Goal: Task Accomplishment & Management: Manage account settings

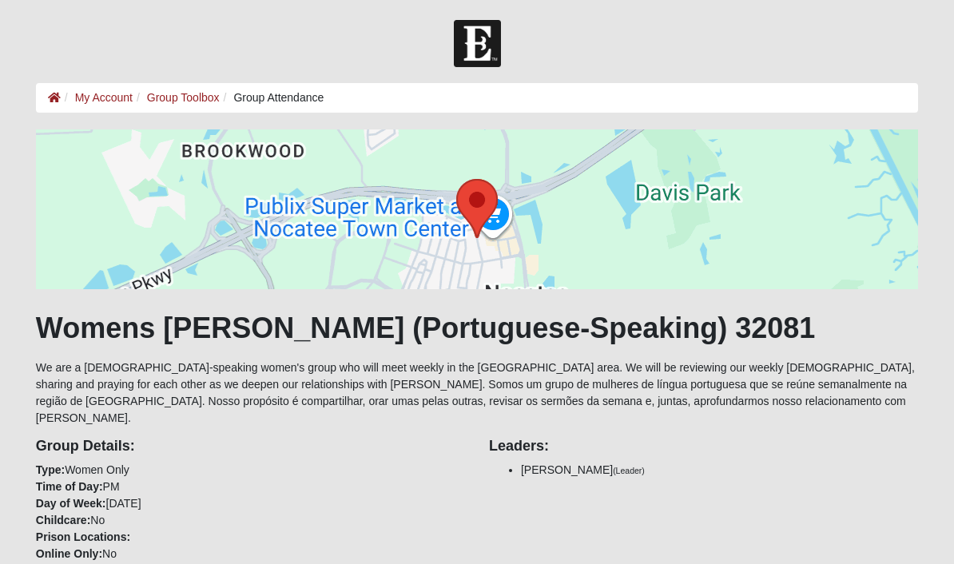
click at [105, 101] on link "My Account" at bounding box center [104, 97] width 58 height 13
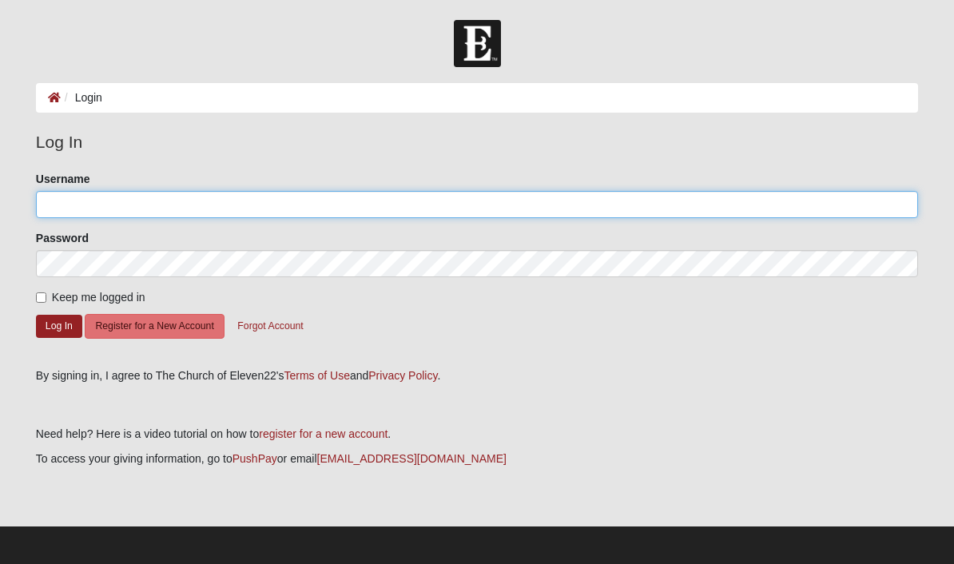
click at [288, 212] on input "Username" at bounding box center [477, 204] width 882 height 27
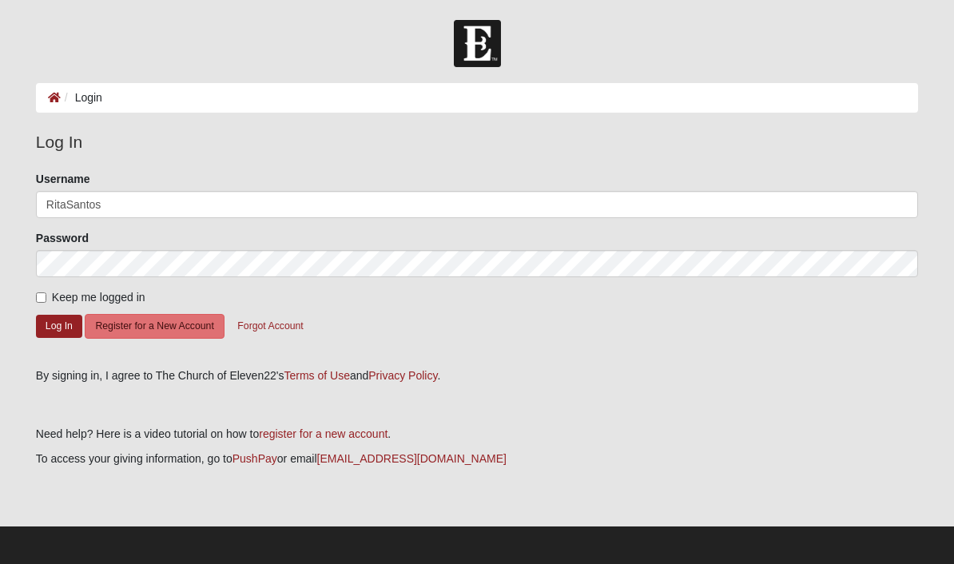
type input "RitaSantos"
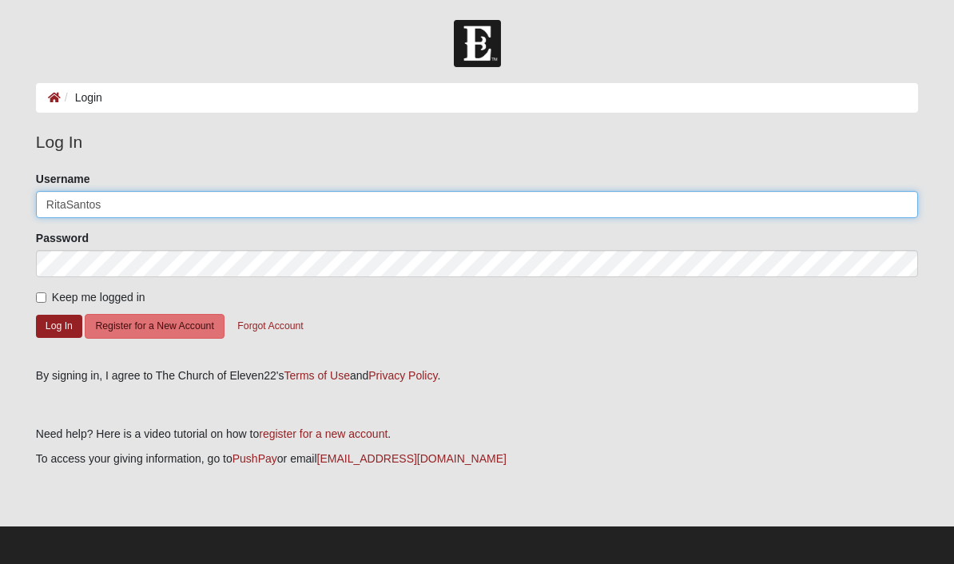
click at [58, 325] on button "Log In" at bounding box center [59, 326] width 46 height 23
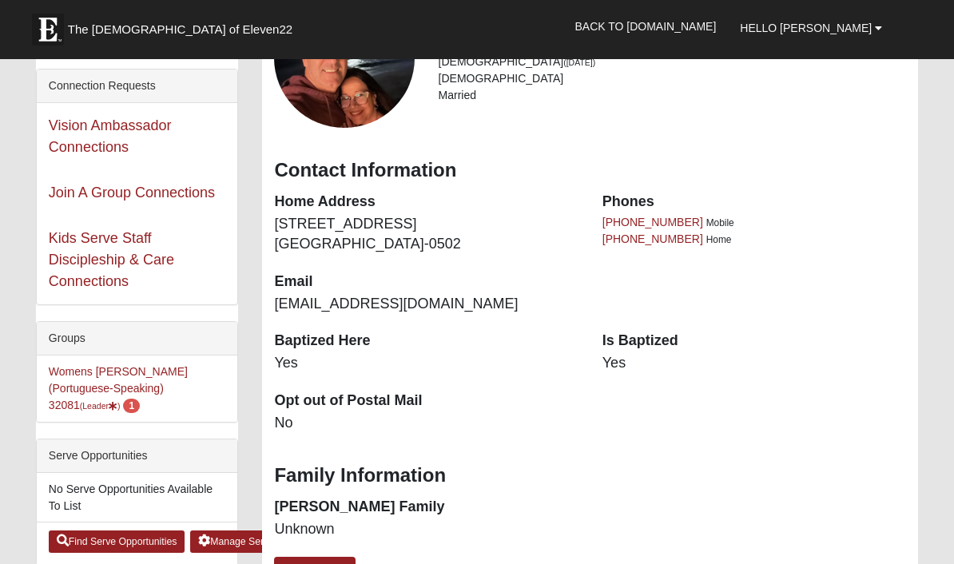
scroll to position [114, 0]
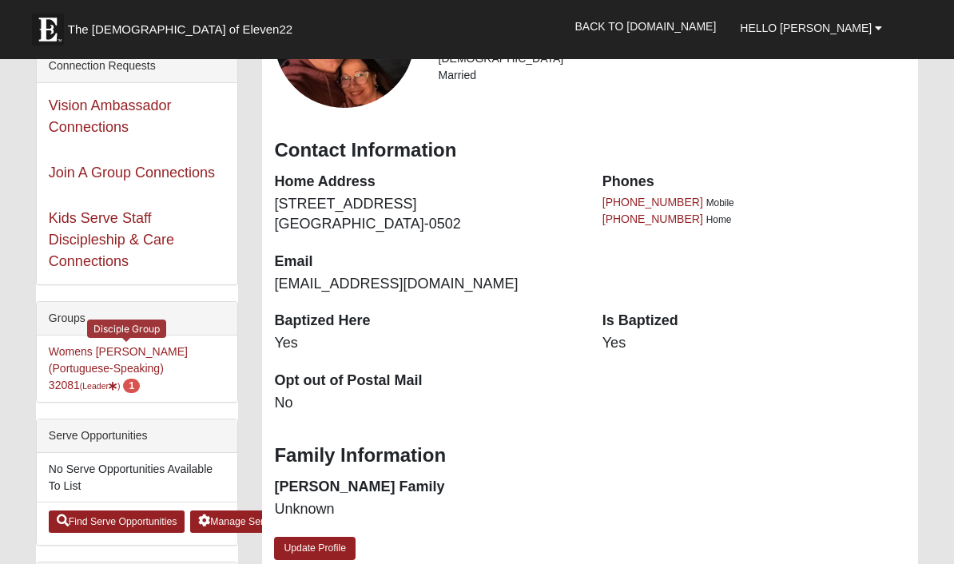
click at [165, 358] on link "Womens [PERSON_NAME] (Portuguese-Speaking) 32081 (Leader ) 1" at bounding box center [118, 368] width 139 height 46
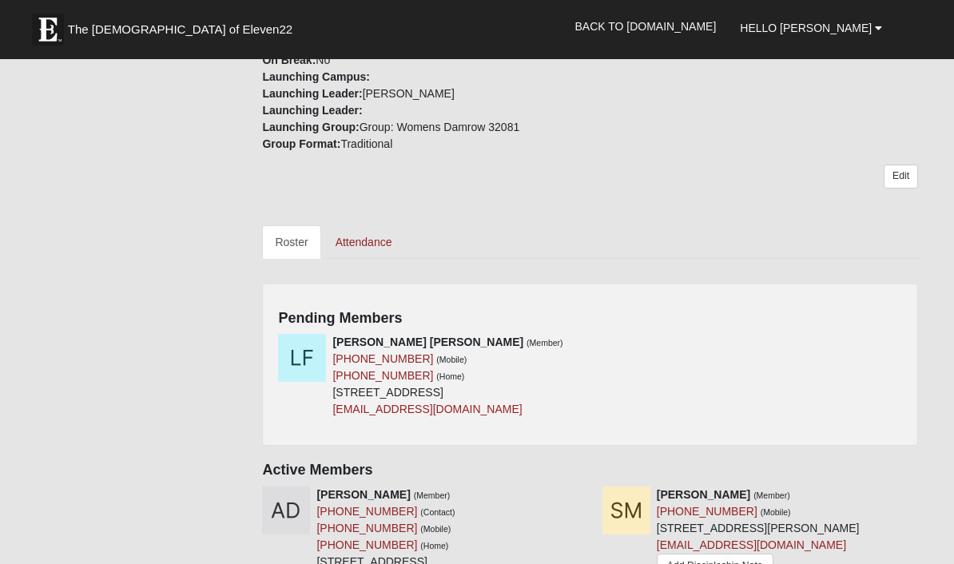
scroll to position [617, 0]
click at [750, 333] on div "[PERSON_NAME] [PERSON_NAME] (Member) [PHONE_NUMBER] (Mobile) [PHONE_NUMBER] (Ho…" at bounding box center [590, 381] width 648 height 96
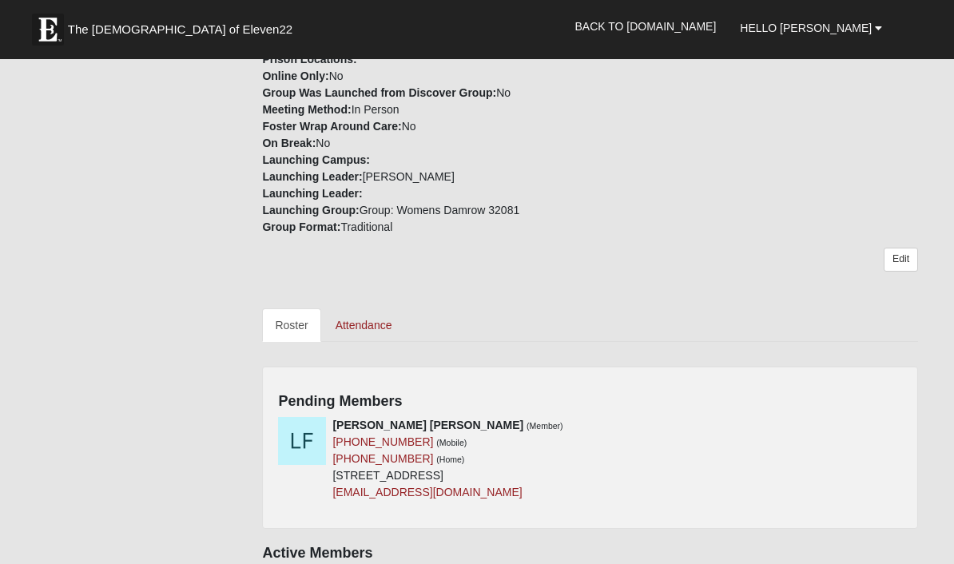
scroll to position [531, 0]
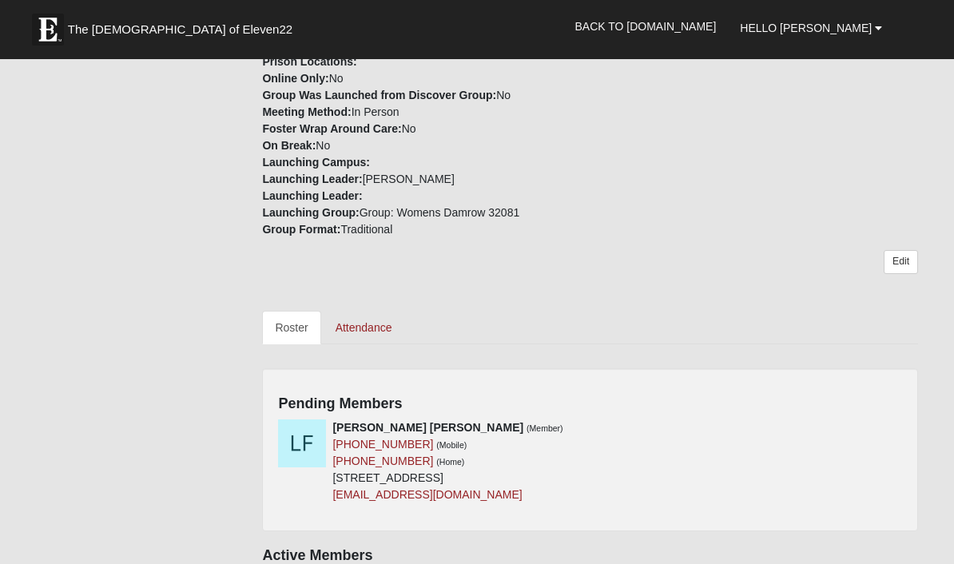
click at [582, 422] on icon at bounding box center [584, 427] width 11 height 11
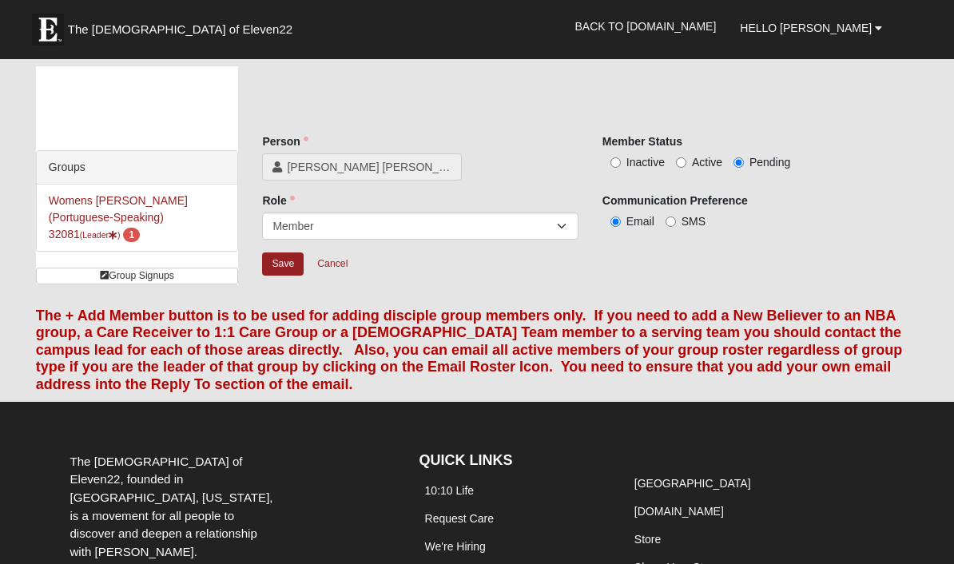
click at [681, 168] on input "Active" at bounding box center [681, 162] width 10 height 10
radio input "true"
click at [666, 229] on label "SMS" at bounding box center [686, 221] width 40 height 16
click at [666, 227] on input "SMS" at bounding box center [671, 222] width 10 height 10
radio input "true"
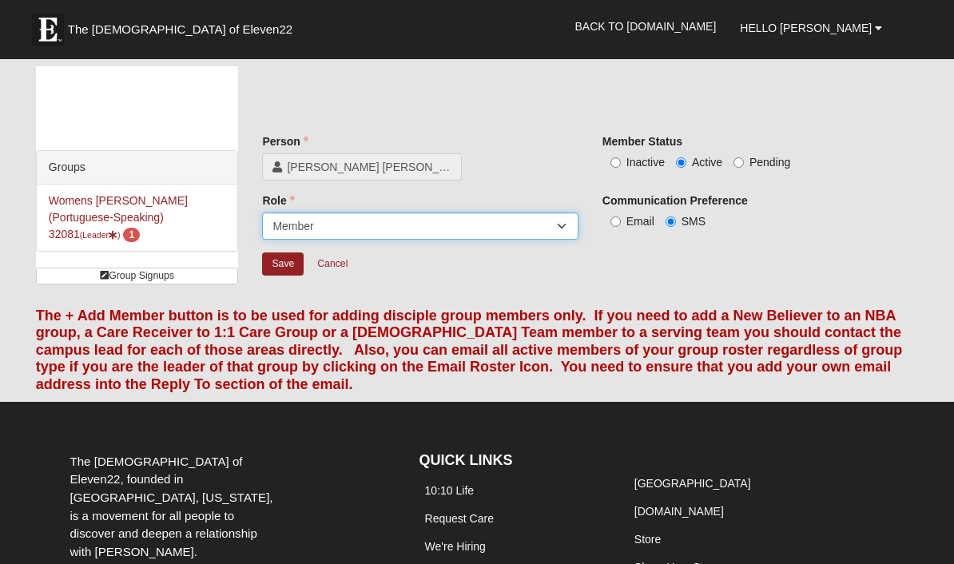
click at [558, 232] on select "Leader [PERSON_NAME] Coach Member Campus Lead Future Leader" at bounding box center [420, 226] width 316 height 27
click at [282, 265] on input "Save" at bounding box center [283, 263] width 42 height 23
